Goal: Register for event/course

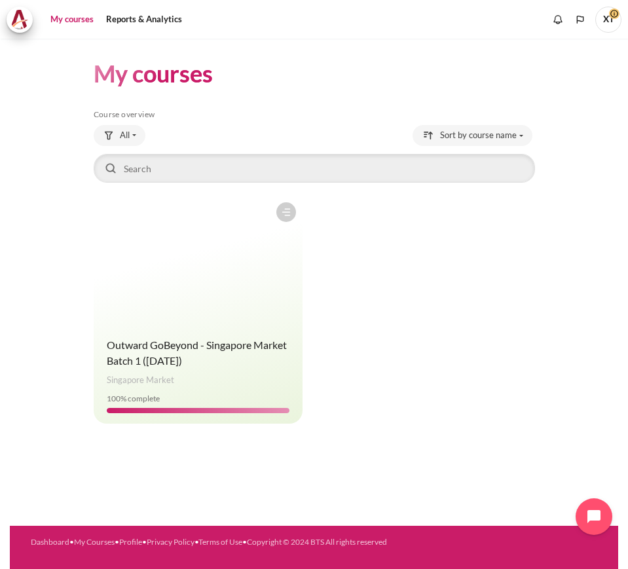
click at [427, 263] on div "Course is starred Actions for course Outward GoBeyond - [GEOGRAPHIC_DATA] Marke…" at bounding box center [315, 310] width 442 height 228
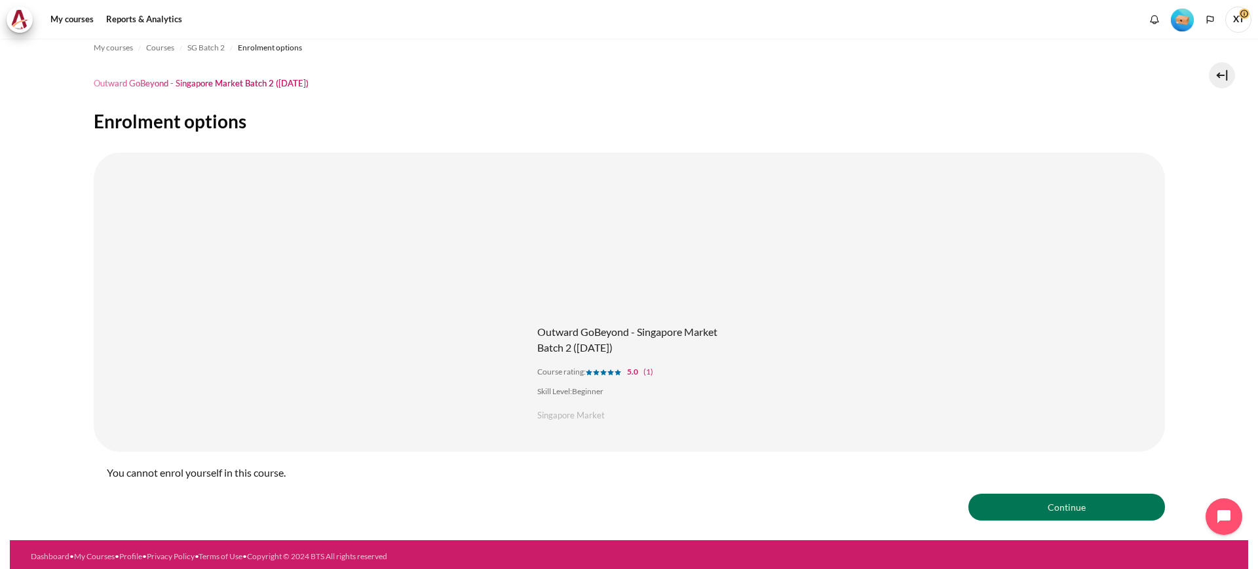
scroll to position [18, 0]
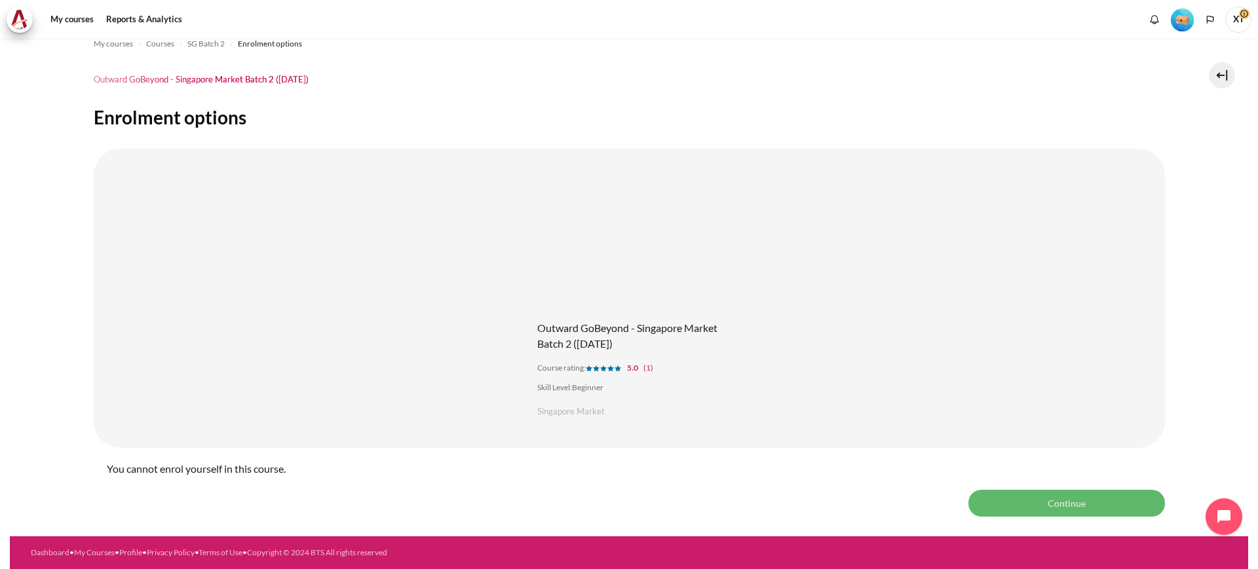
click at [628, 507] on button "Continue" at bounding box center [1066, 503] width 197 height 26
